Goal: Find specific page/section: Find specific page/section

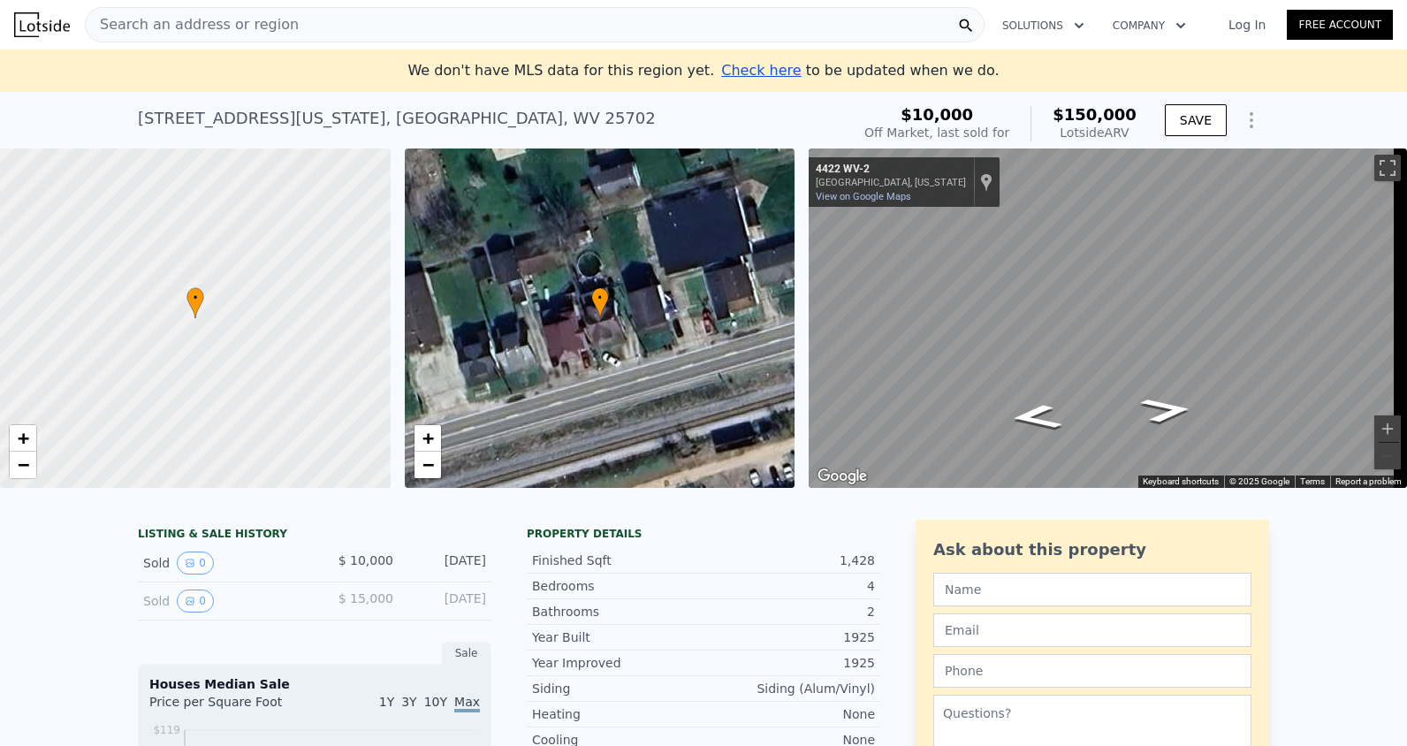
click at [172, 29] on span "Search an address or region" at bounding box center [192, 24] width 213 height 21
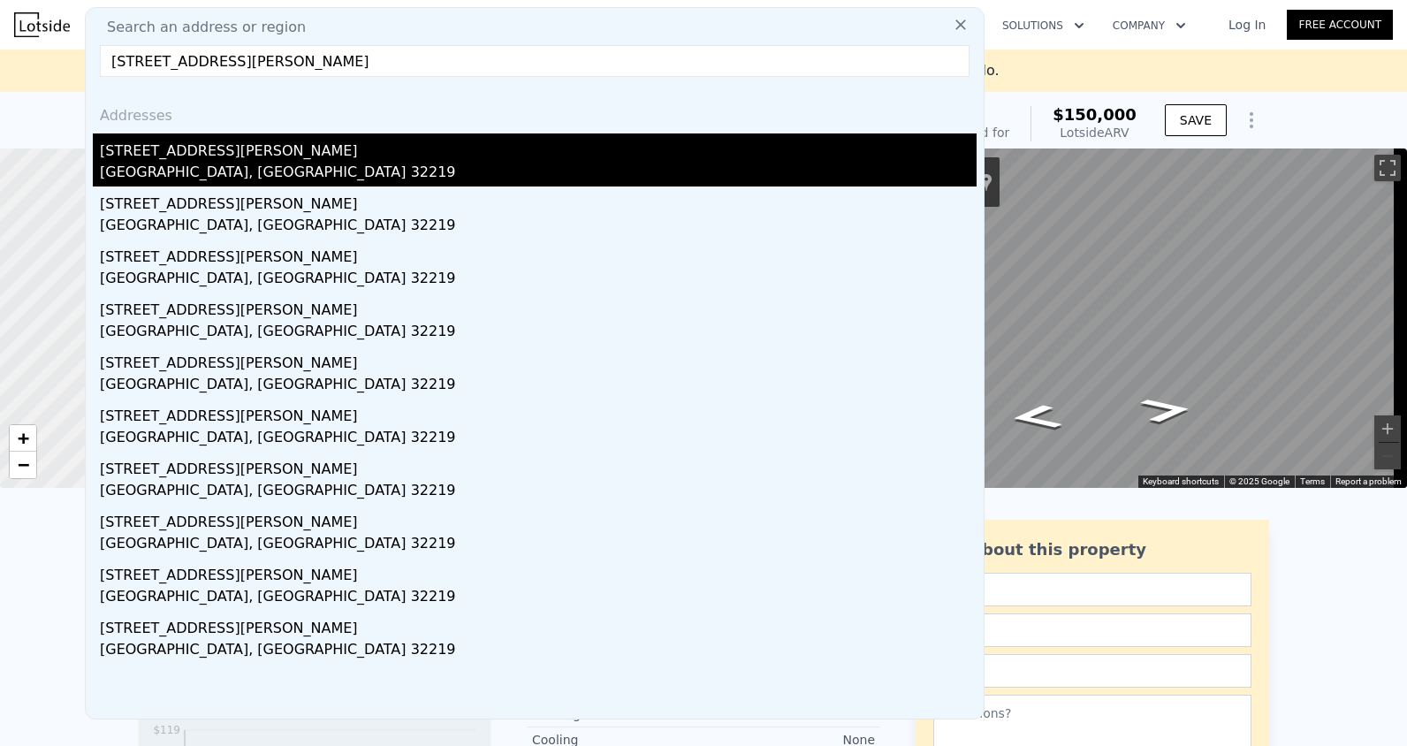
type input "[STREET_ADDRESS][PERSON_NAME]"
click at [223, 178] on div "[GEOGRAPHIC_DATA], [GEOGRAPHIC_DATA] 32219" at bounding box center [538, 174] width 876 height 25
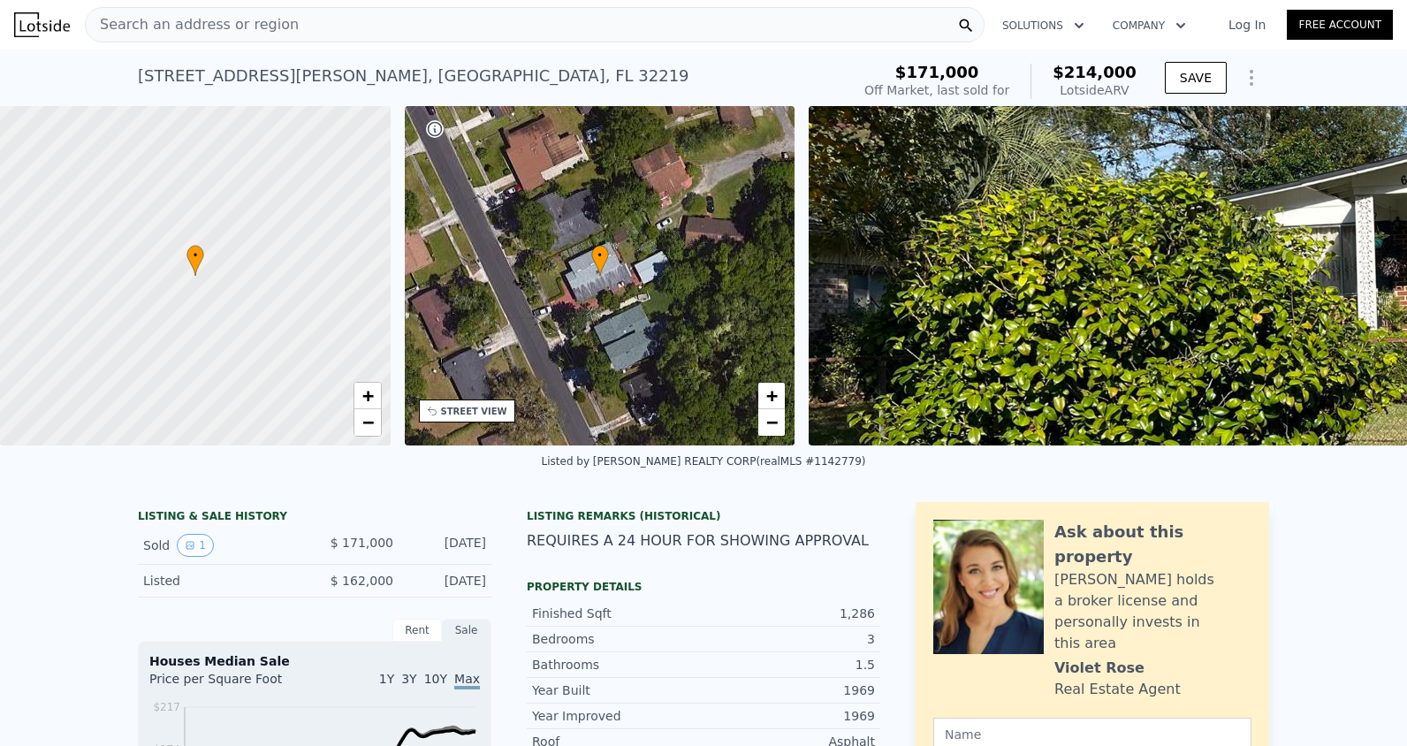
click at [190, 260] on span "•" at bounding box center [195, 255] width 18 height 16
click at [467, 290] on div "• + −" at bounding box center [600, 275] width 391 height 339
click at [641, 296] on div "• + −" at bounding box center [600, 275] width 391 height 339
click at [612, 303] on div "• + −" at bounding box center [600, 275] width 391 height 339
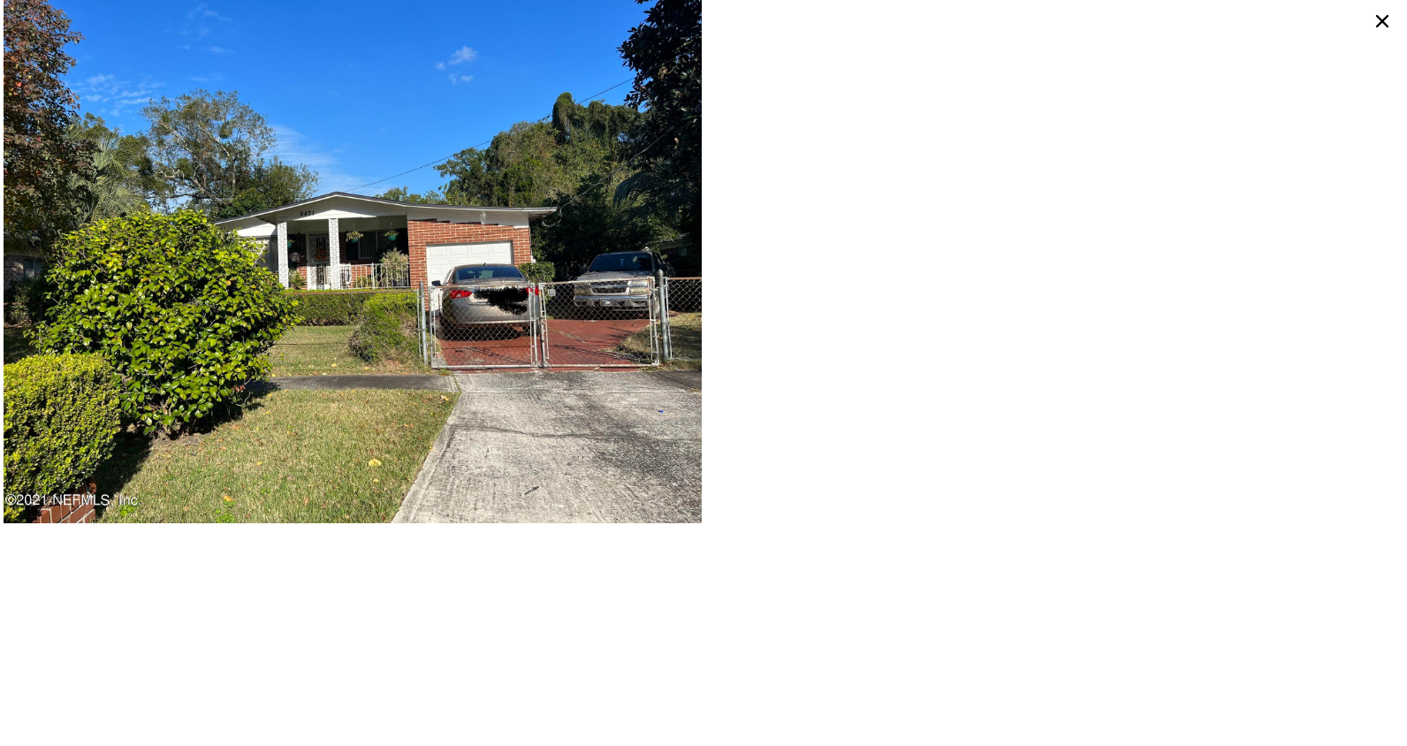
drag, startPoint x: 1227, startPoint y: 322, endPoint x: 1106, endPoint y: 278, distance: 128.9
click at [1227, 322] on div at bounding box center [1053, 261] width 700 height 523
